Goal: Task Accomplishment & Management: Use online tool/utility

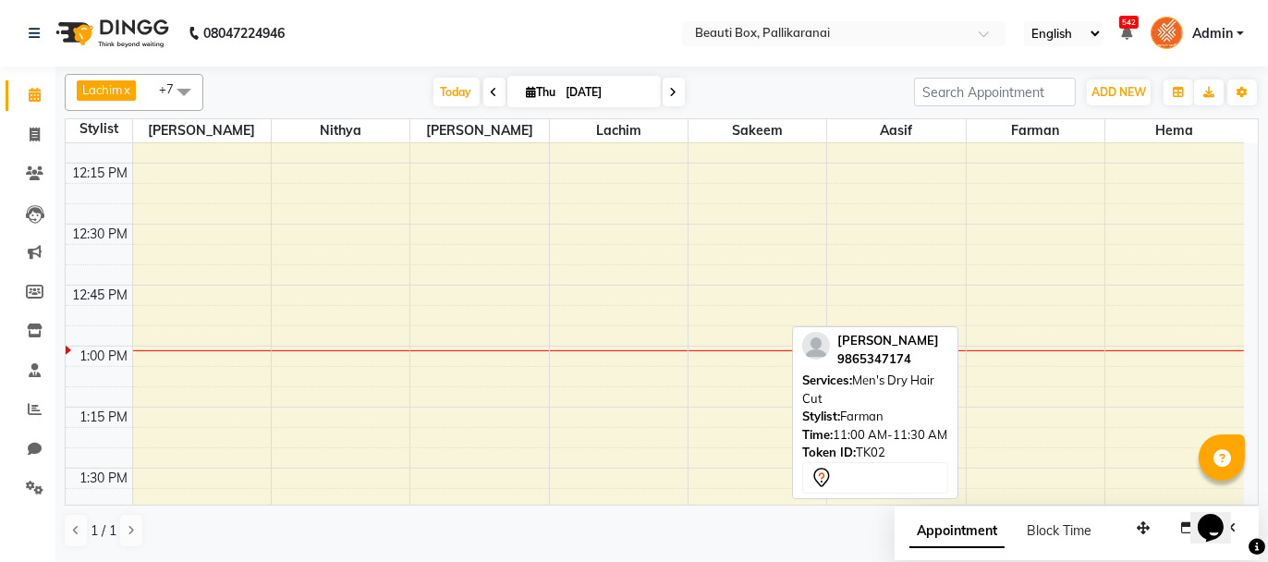
scroll to position [924, 0]
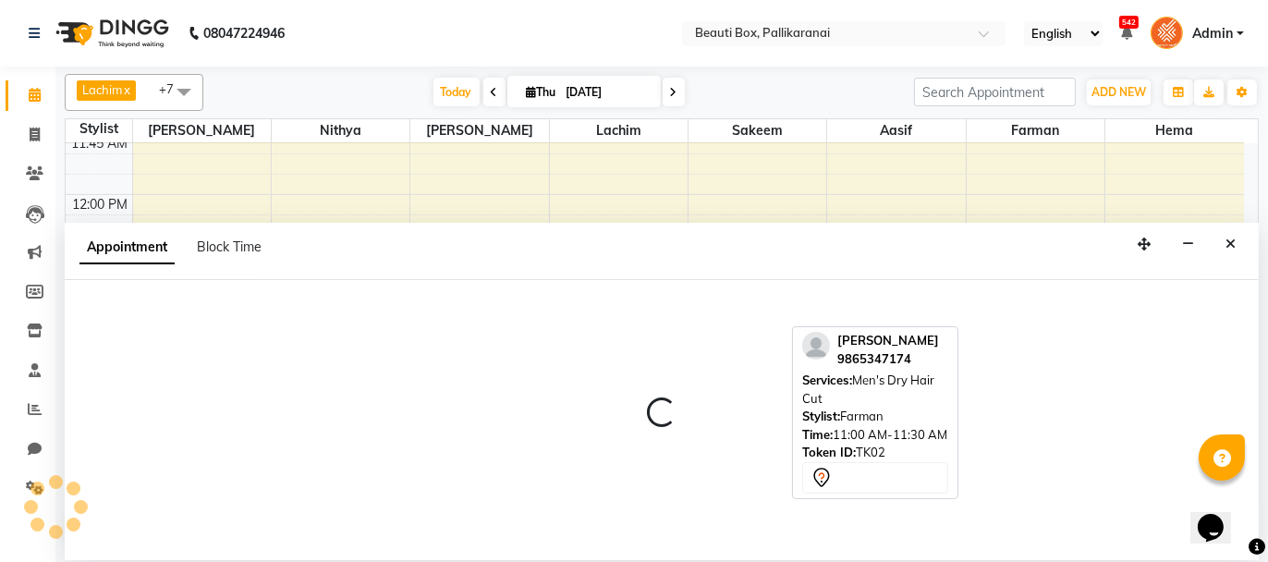
select select "18746"
select select "tentative"
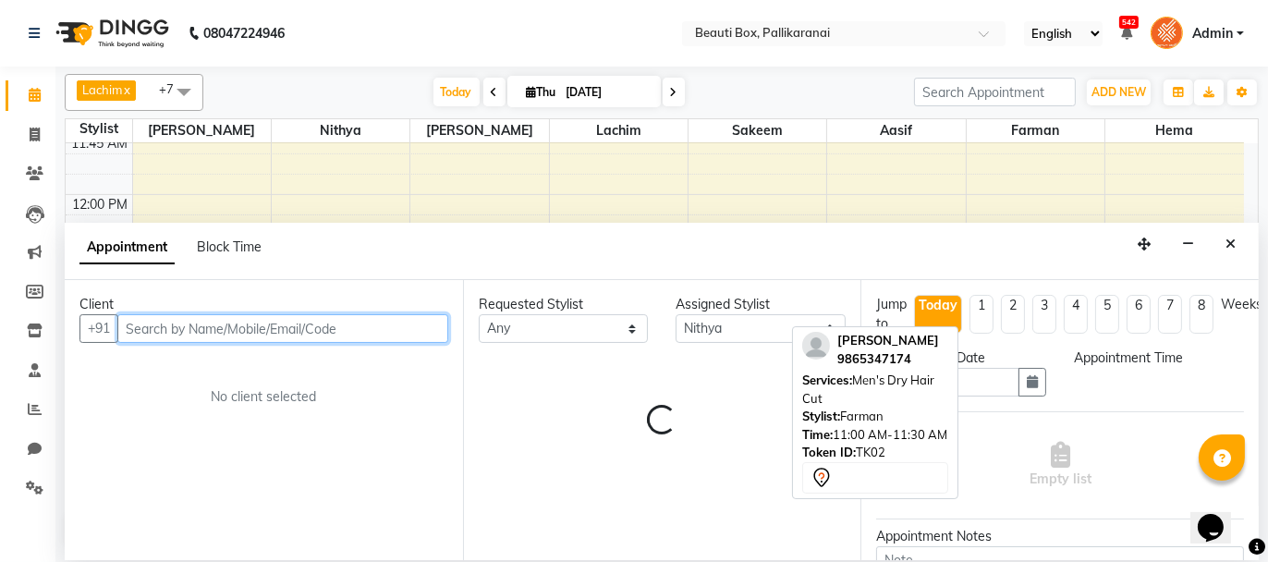
select select "750"
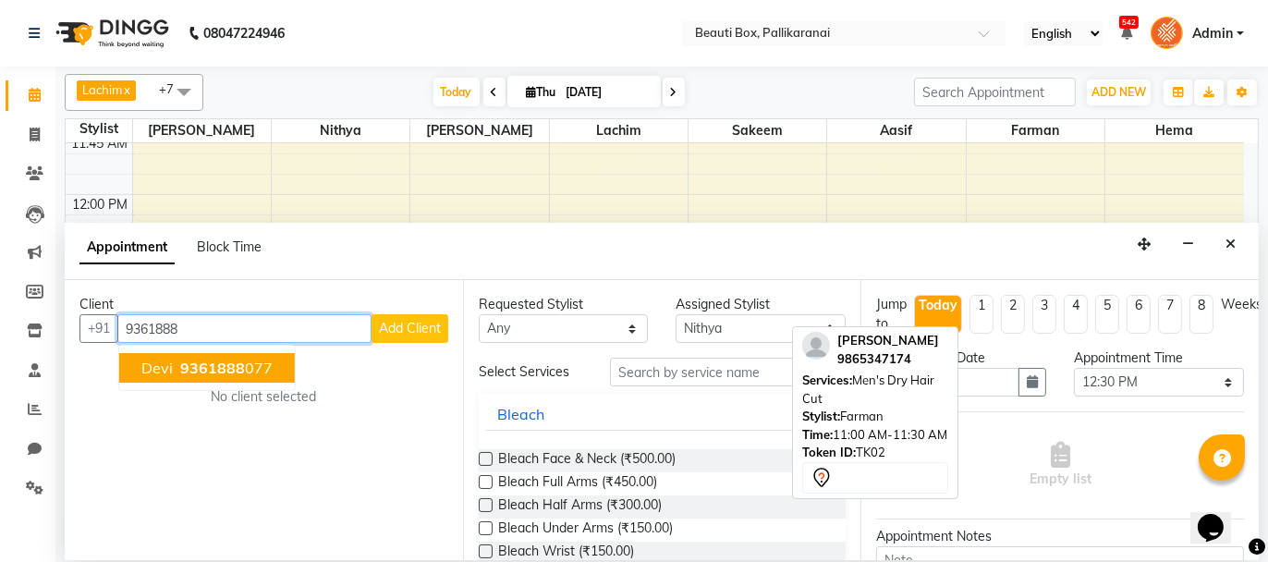
click at [214, 373] on span "9361888" at bounding box center [212, 368] width 65 height 18
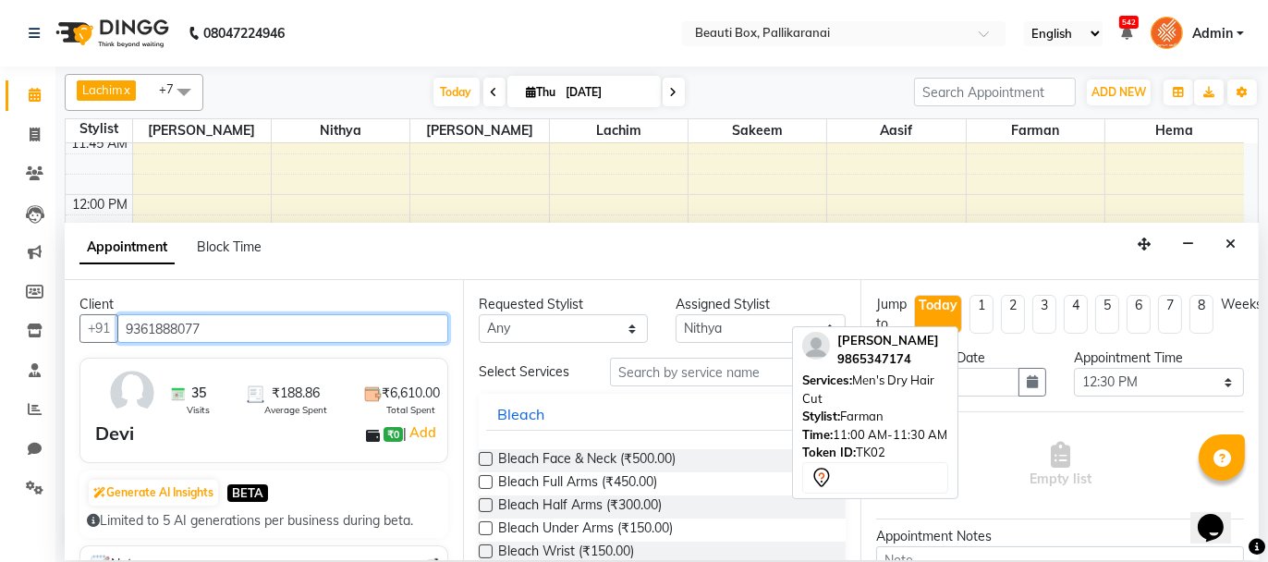
type input "9361888077"
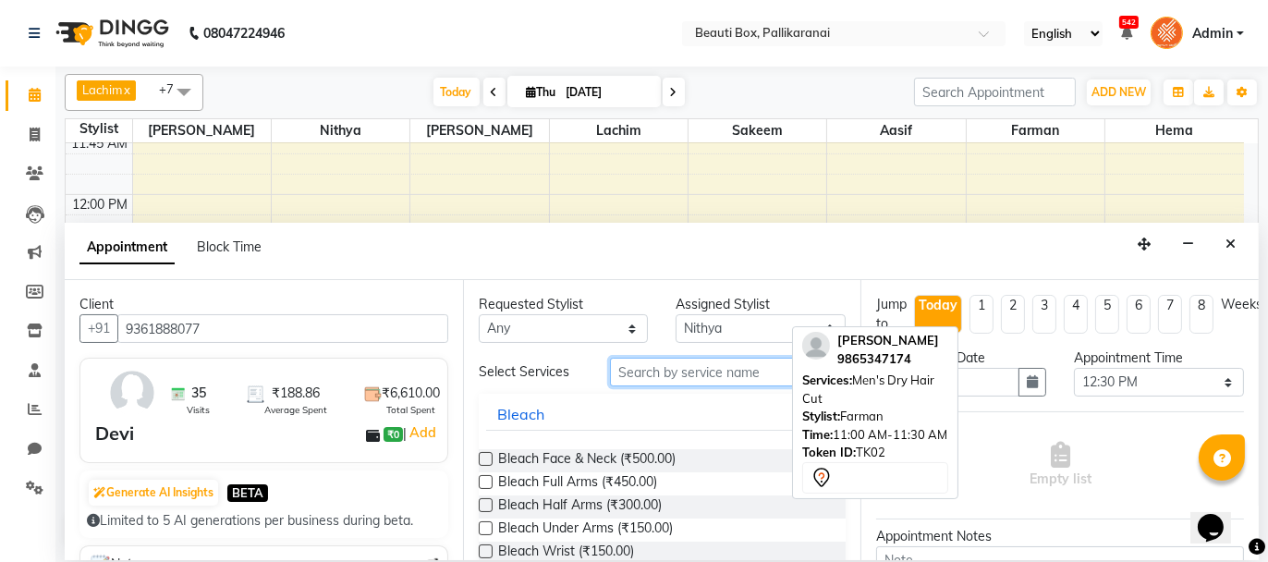
click at [720, 370] on input "text" at bounding box center [728, 372] width 236 height 29
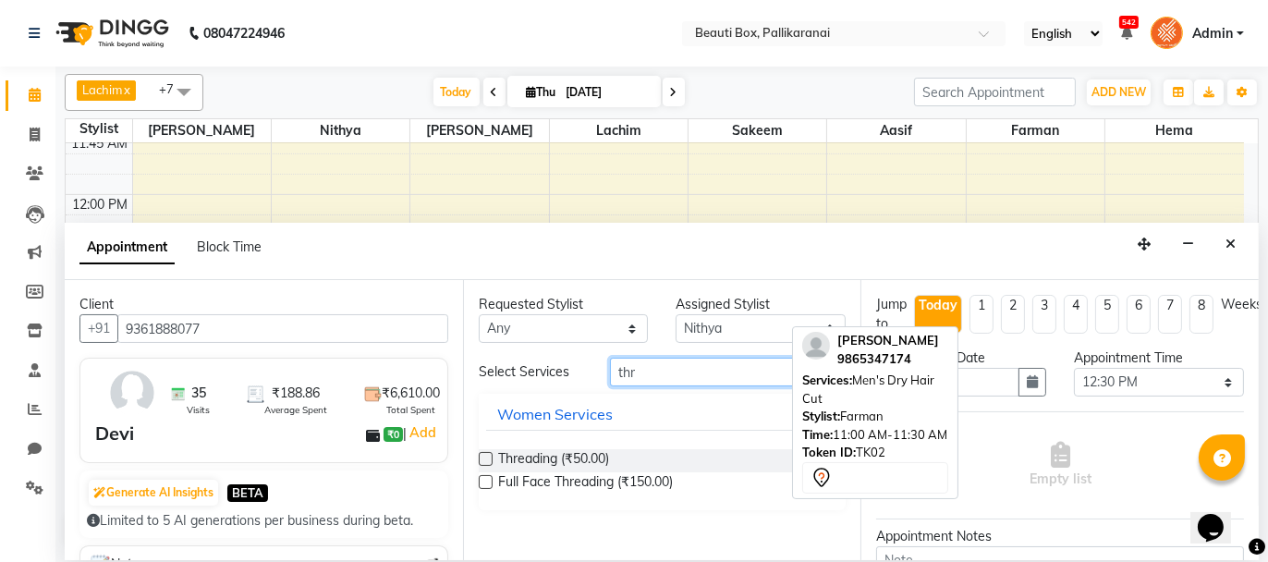
type input "thr"
click at [480, 454] on label at bounding box center [486, 459] width 14 height 14
click at [480, 455] on input "checkbox" at bounding box center [485, 461] width 12 height 12
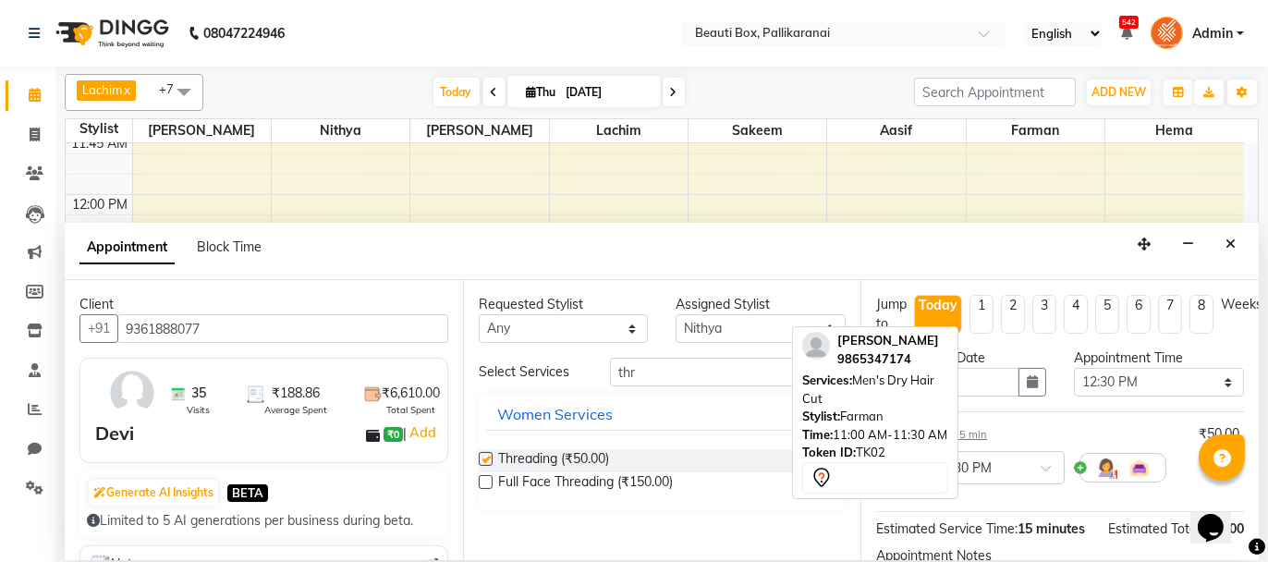
checkbox input "false"
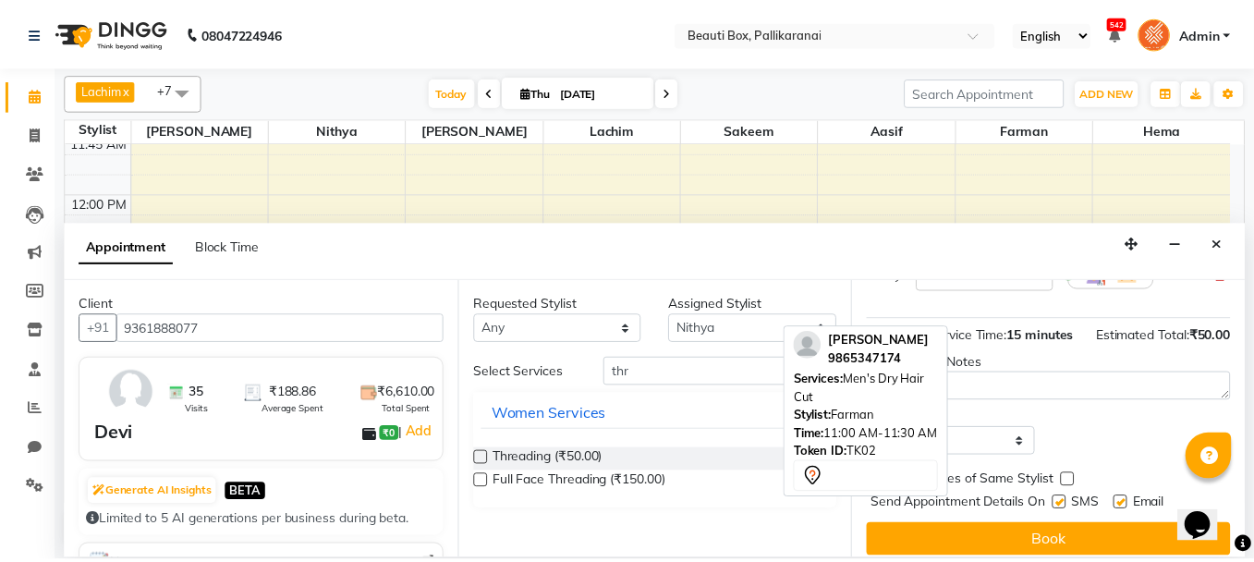
scroll to position [224, 0]
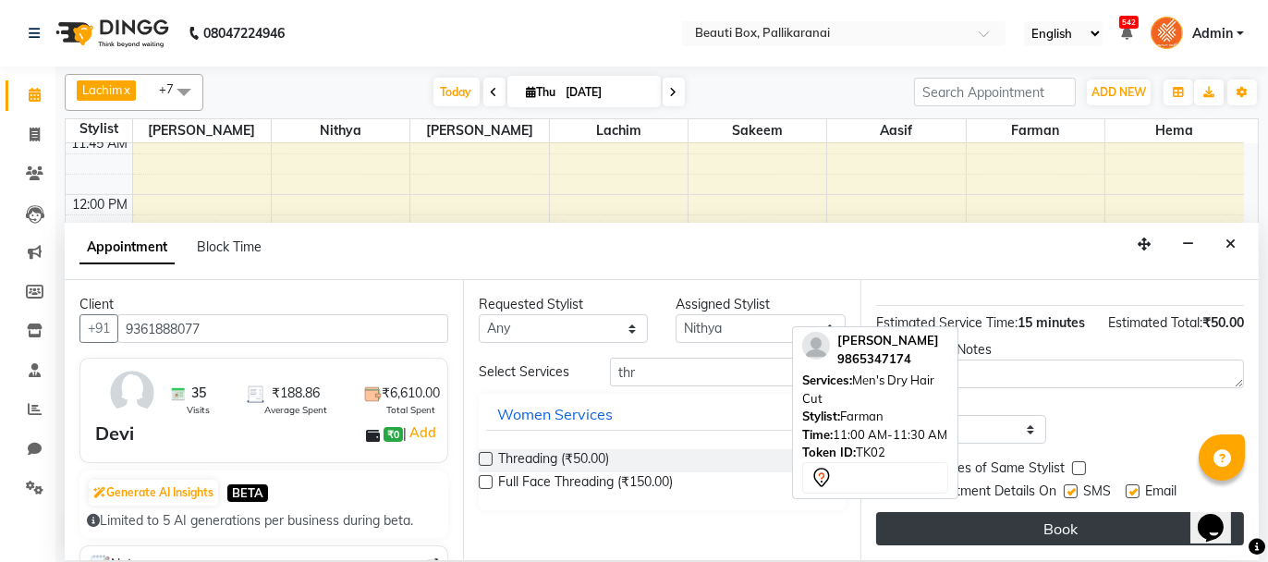
click at [1102, 537] on button "Book" at bounding box center [1060, 528] width 368 height 33
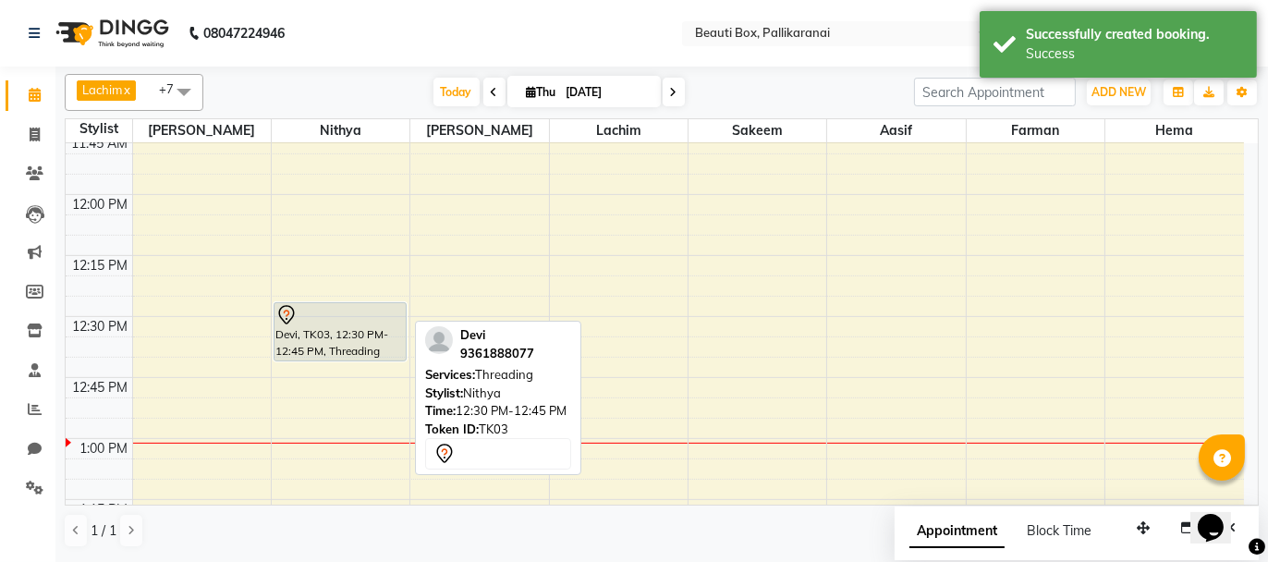
click at [339, 331] on div "Devi, TK03, 12:30 PM-12:45 PM, Threading" at bounding box center [340, 331] width 131 height 57
click at [351, 337] on div "Devi, TK03, 12:30 PM-12:45 PM, Threading" at bounding box center [340, 331] width 131 height 57
select select "7"
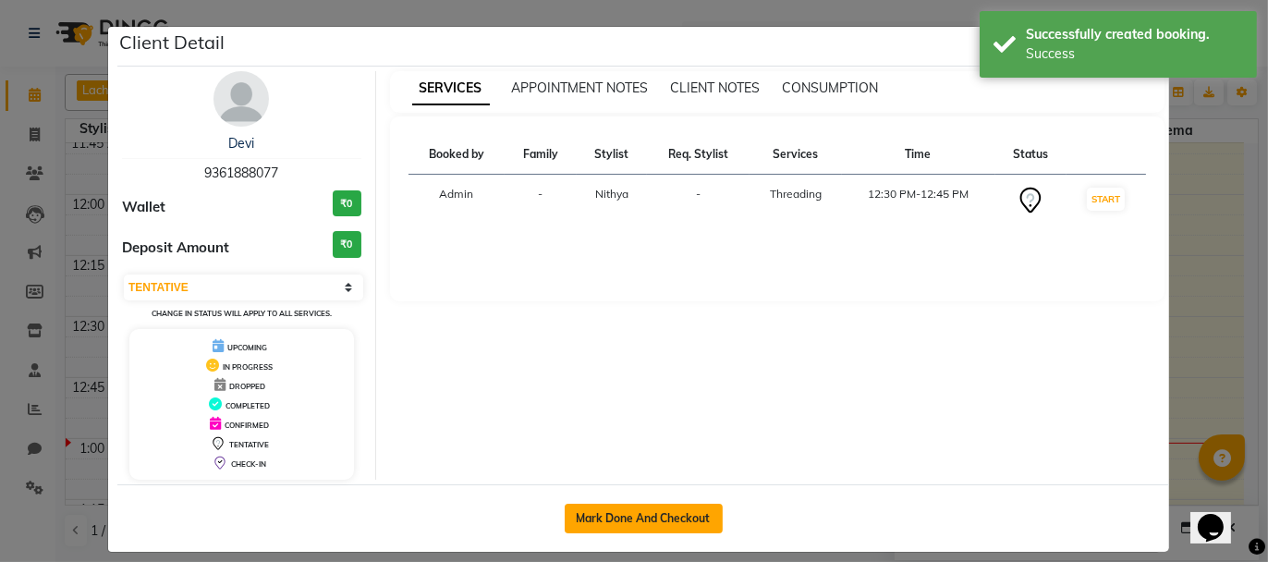
click at [645, 512] on button "Mark Done And Checkout" at bounding box center [644, 519] width 158 height 30
select select "service"
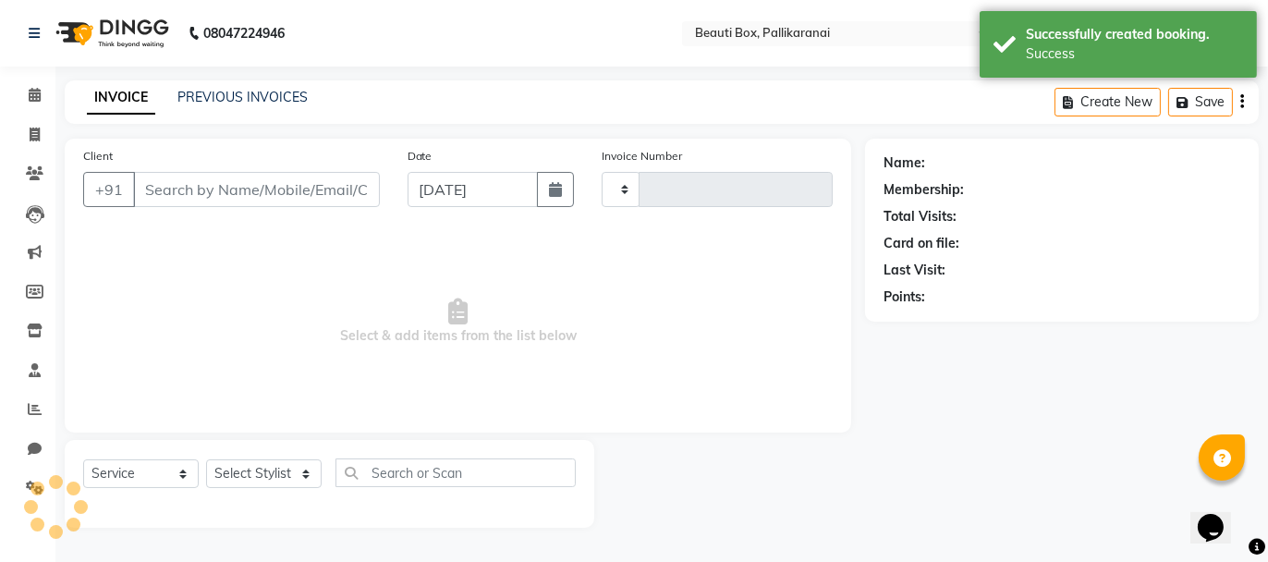
type input "2477"
select select "11"
type input "9361888077"
select select "18746"
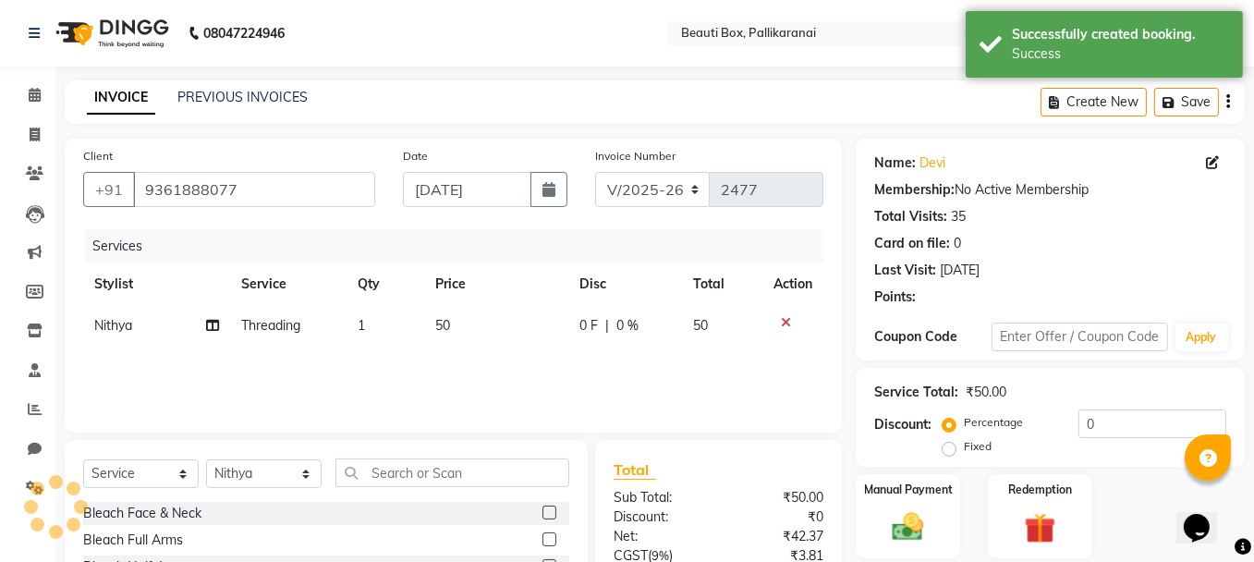
scroll to position [177, 0]
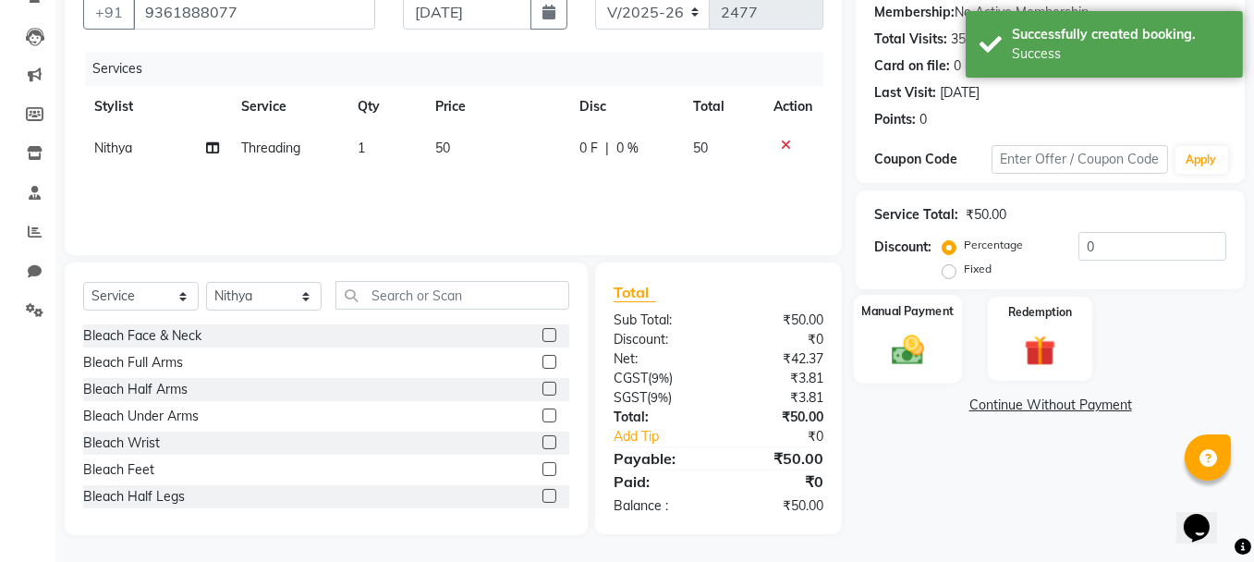
click at [892, 338] on img at bounding box center [908, 349] width 53 height 37
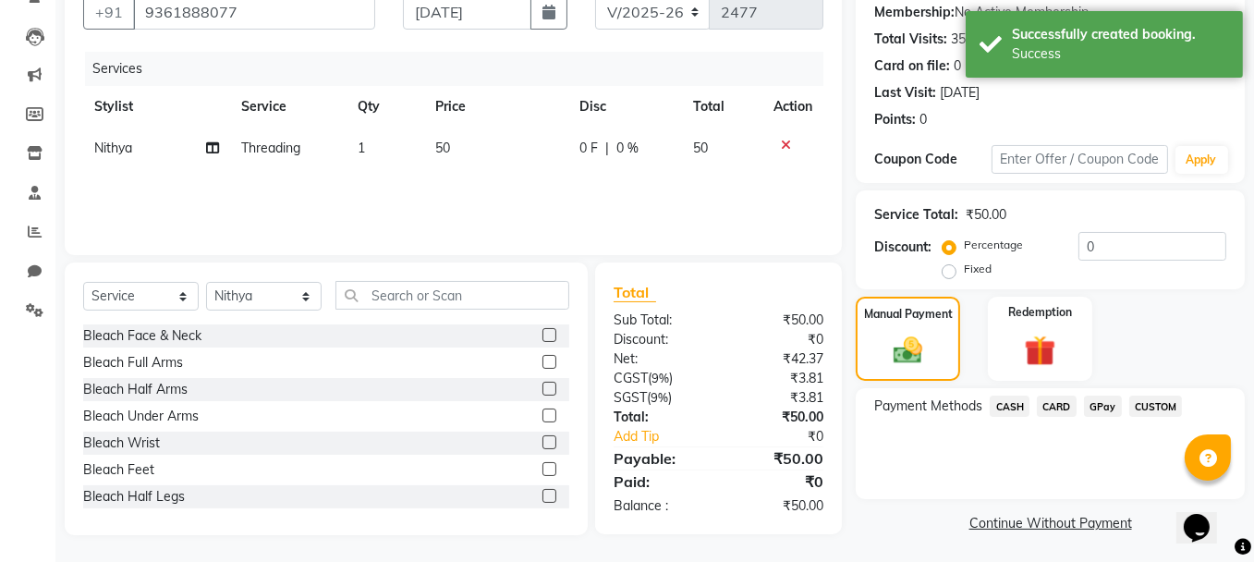
click at [1094, 403] on span "GPay" at bounding box center [1103, 406] width 38 height 21
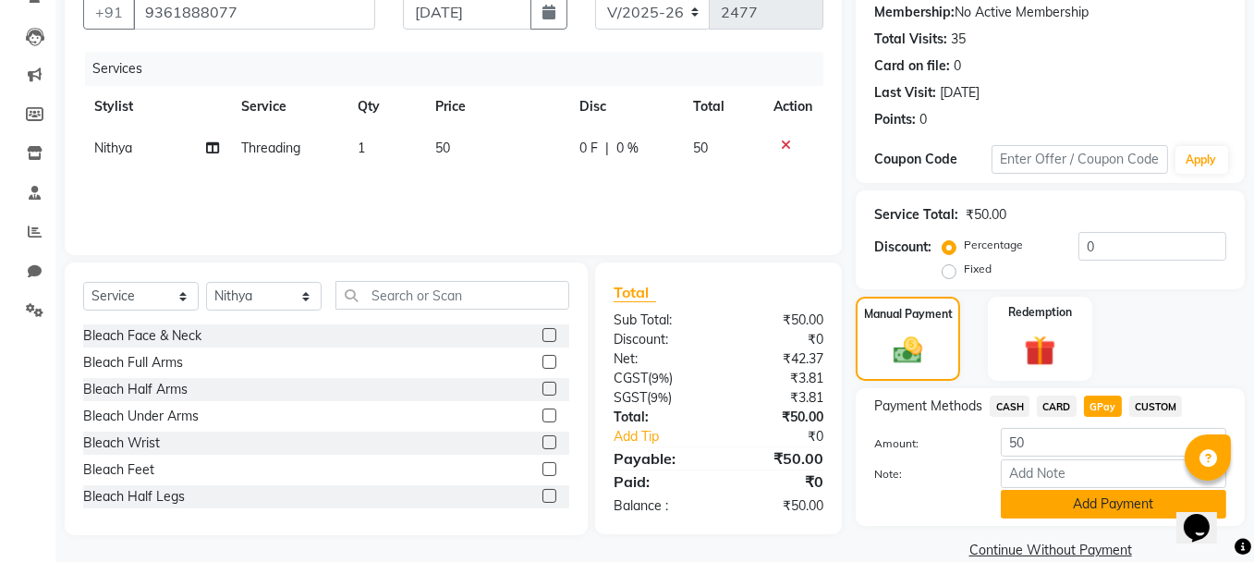
click at [1095, 505] on button "Add Payment" at bounding box center [1114, 504] width 226 height 29
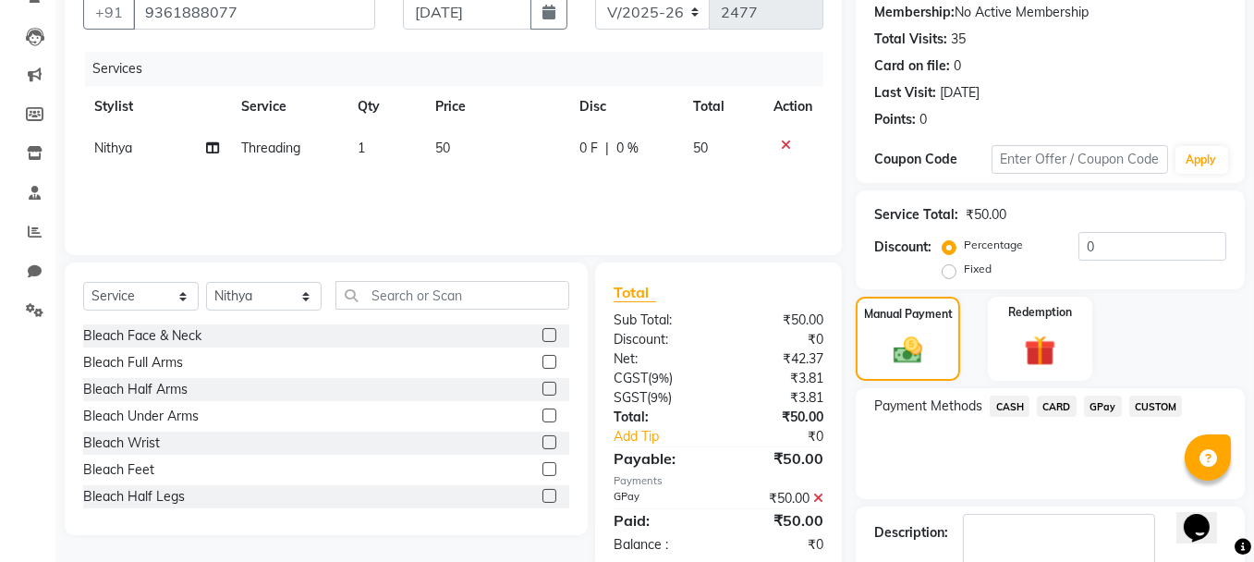
scroll to position [282, 0]
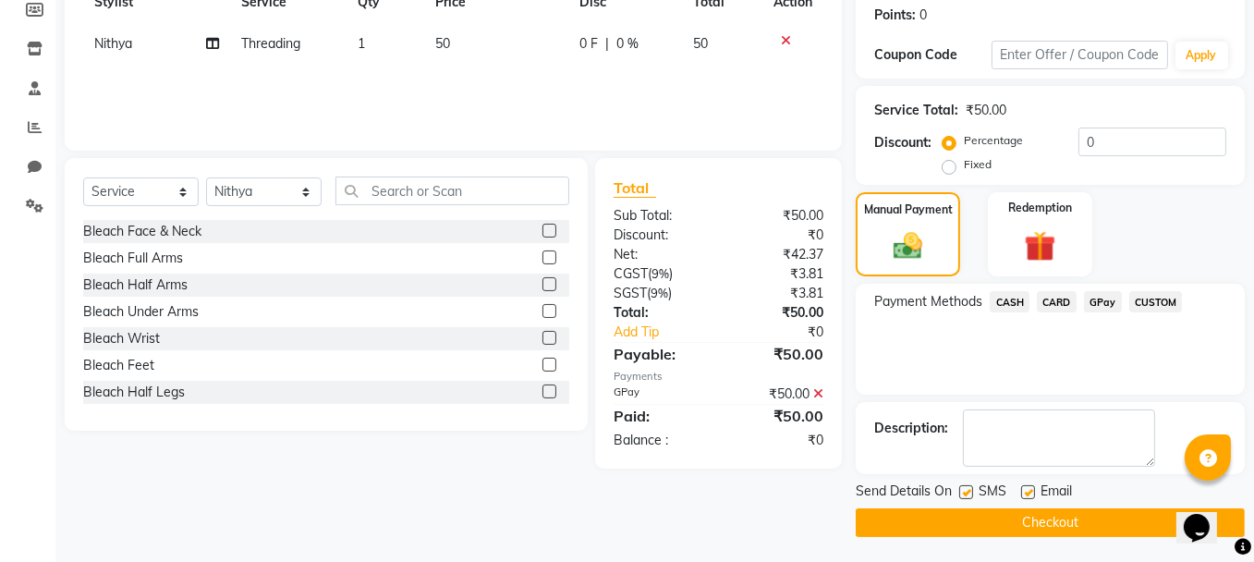
click at [1053, 516] on button "Checkout" at bounding box center [1050, 522] width 389 height 29
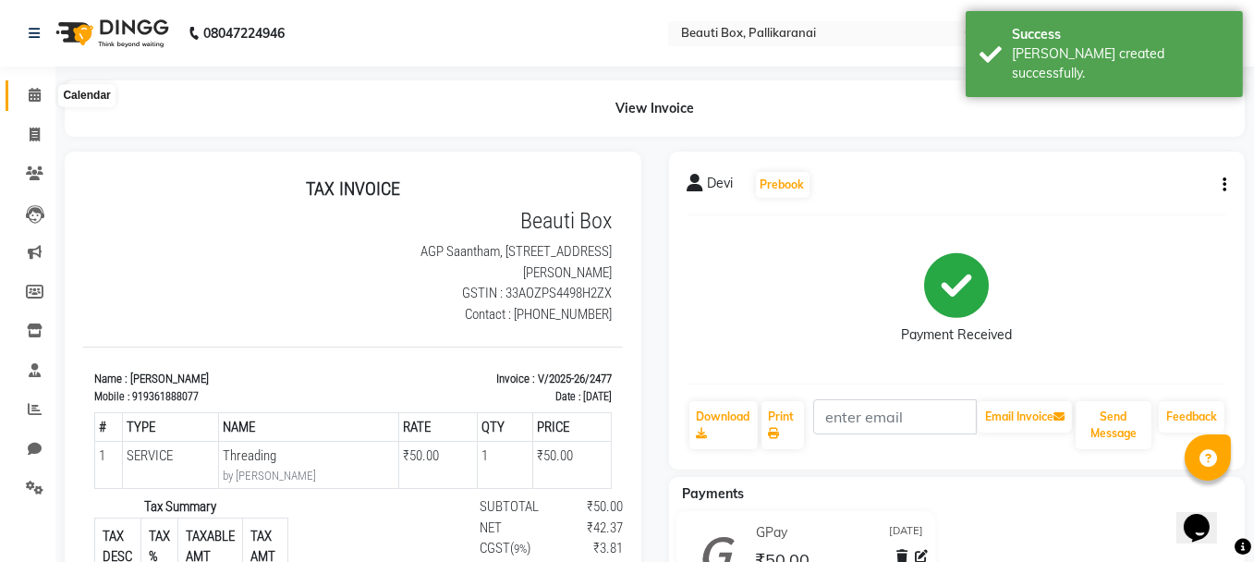
click at [32, 93] on icon at bounding box center [35, 95] width 12 height 14
